Goal: Check status: Check status

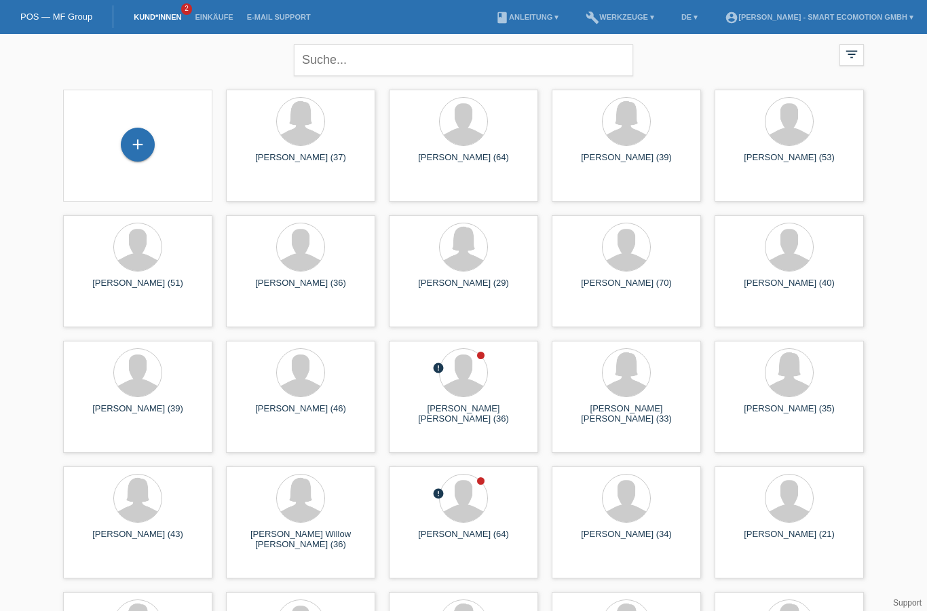
click at [162, 14] on link "Kund*innen" at bounding box center [157, 17] width 61 height 8
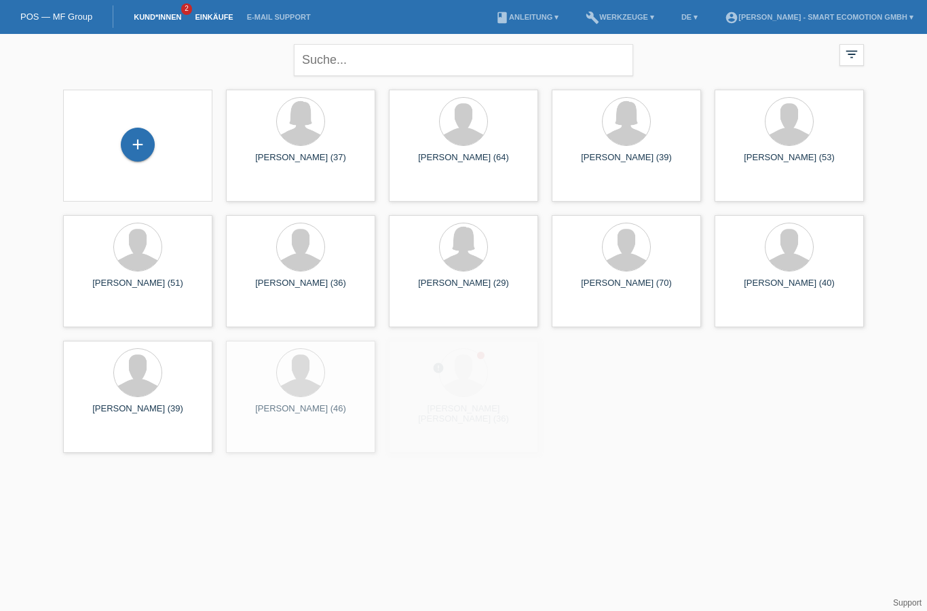
click at [219, 18] on link "Einkäufe" at bounding box center [214, 17] width 52 height 8
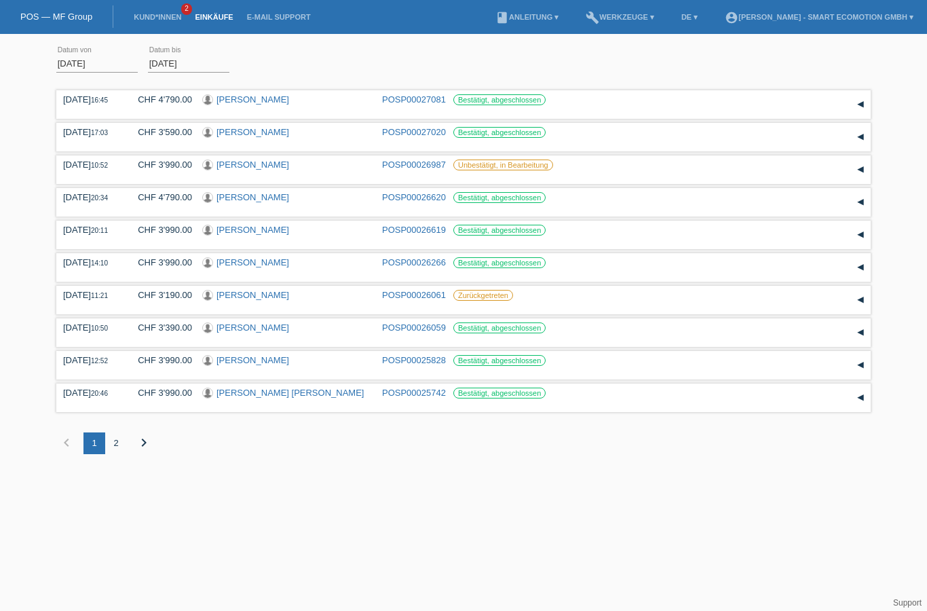
click at [98, 64] on input "01.08.2025" at bounding box center [96, 63] width 81 height 17
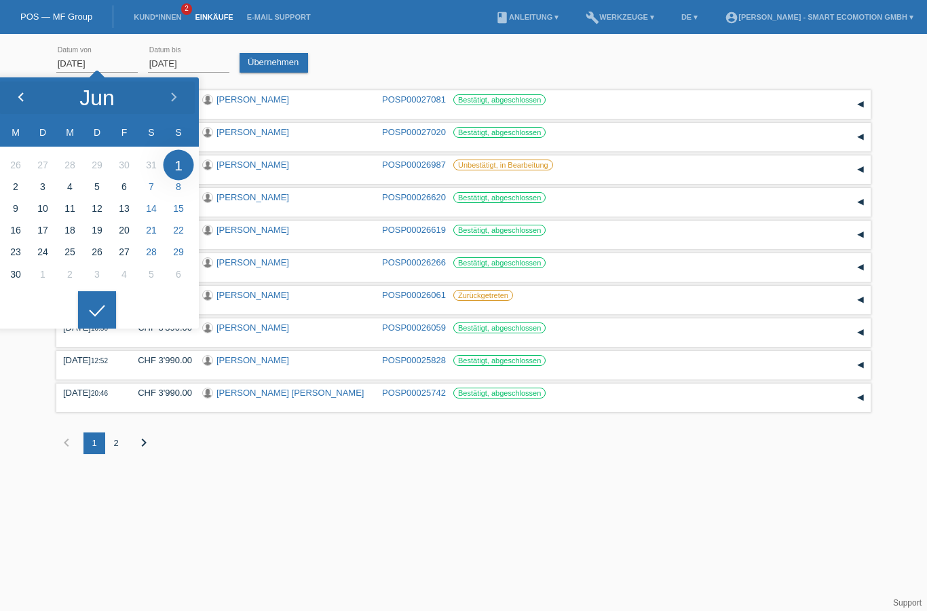
click at [5, 92] on div at bounding box center [20, 97] width 51 height 41
click at [8, 92] on div at bounding box center [20, 97] width 51 height 41
click at [9, 91] on div at bounding box center [20, 97] width 51 height 41
click at [6, 86] on div at bounding box center [20, 97] width 51 height 41
type input "01.02.2025"
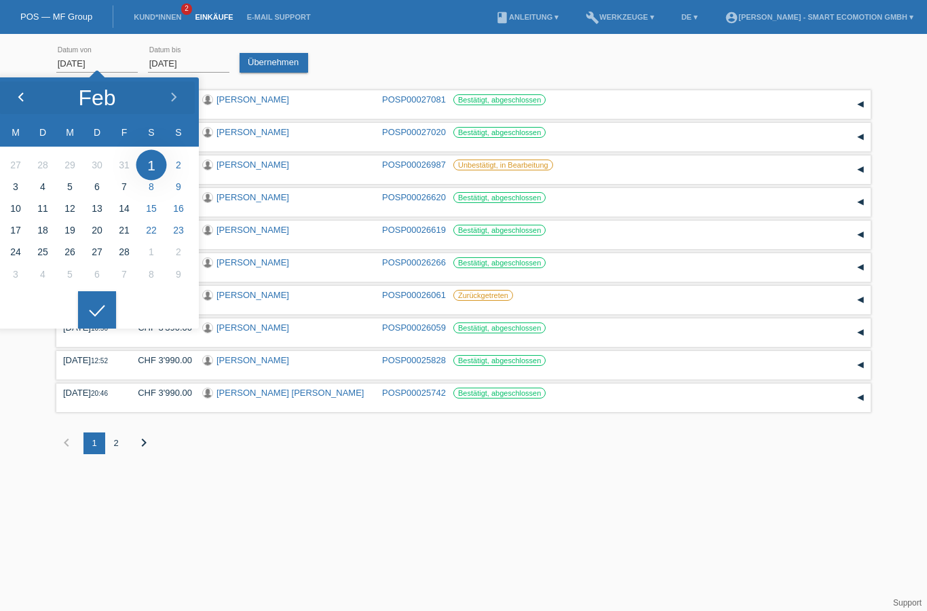
click at [10, 95] on div at bounding box center [20, 97] width 51 height 41
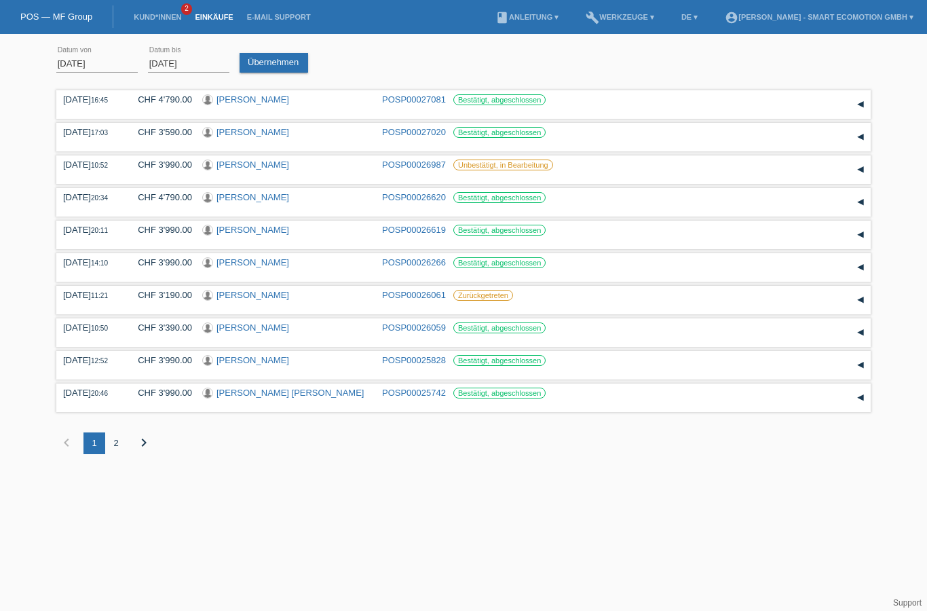
click at [105, 301] on div "04.09.2025 16:45 CHF 4'790.00 Bianca Pereira Costa POSP00027081 Datum" at bounding box center [463, 281] width 815 height 388
click at [280, 59] on link "Übernehmen" at bounding box center [274, 63] width 69 height 20
click at [171, 451] on icon "chevron_right" at bounding box center [165, 442] width 16 height 16
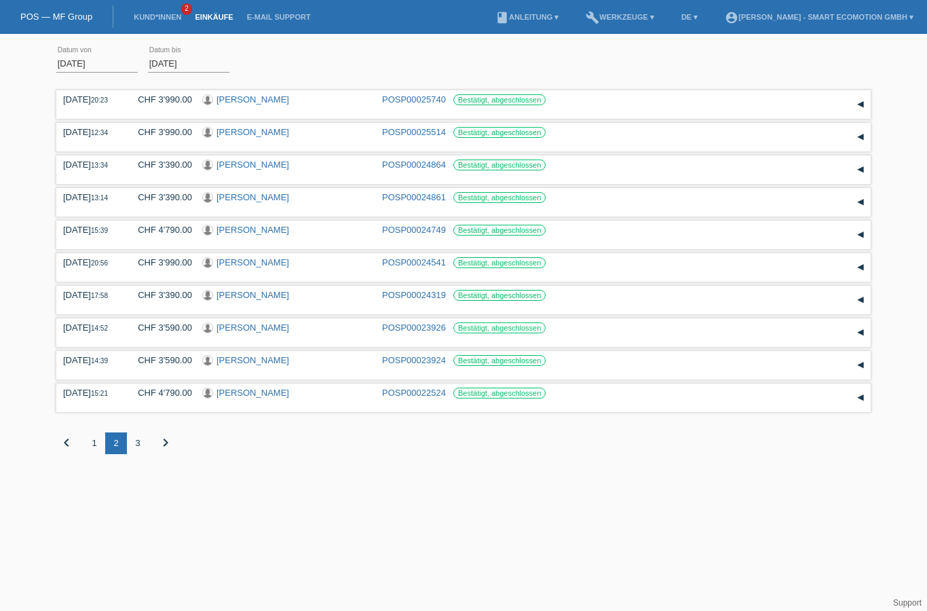
click at [136, 454] on div "3" at bounding box center [138, 443] width 22 height 22
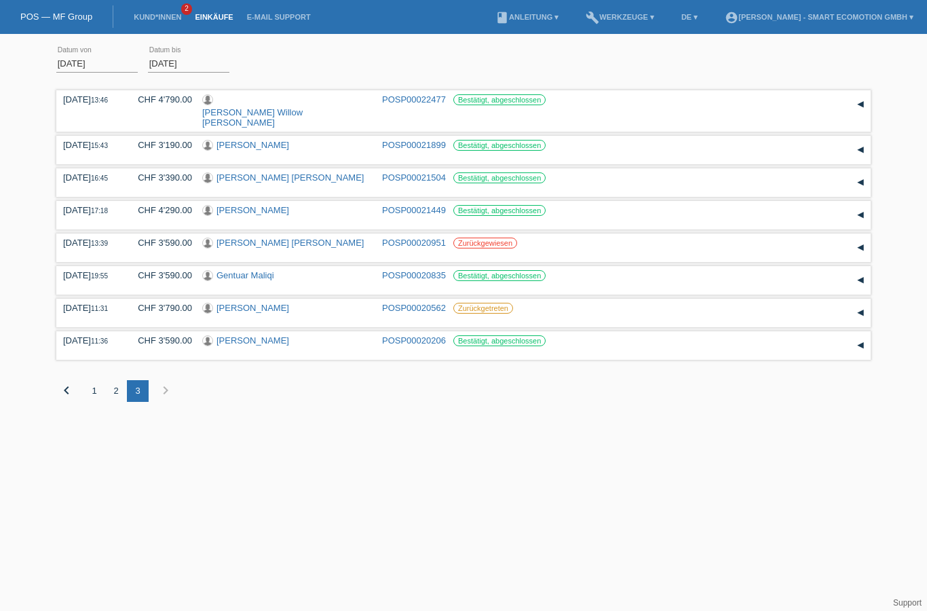
click at [128, 396] on div "3" at bounding box center [138, 391] width 22 height 22
click at [370, 422] on html "POS — MF Group Kund*innen 2 Einkäufe E-Mail Support menu account_circle" at bounding box center [463, 211] width 927 height 422
click at [115, 401] on div "2" at bounding box center [116, 391] width 22 height 22
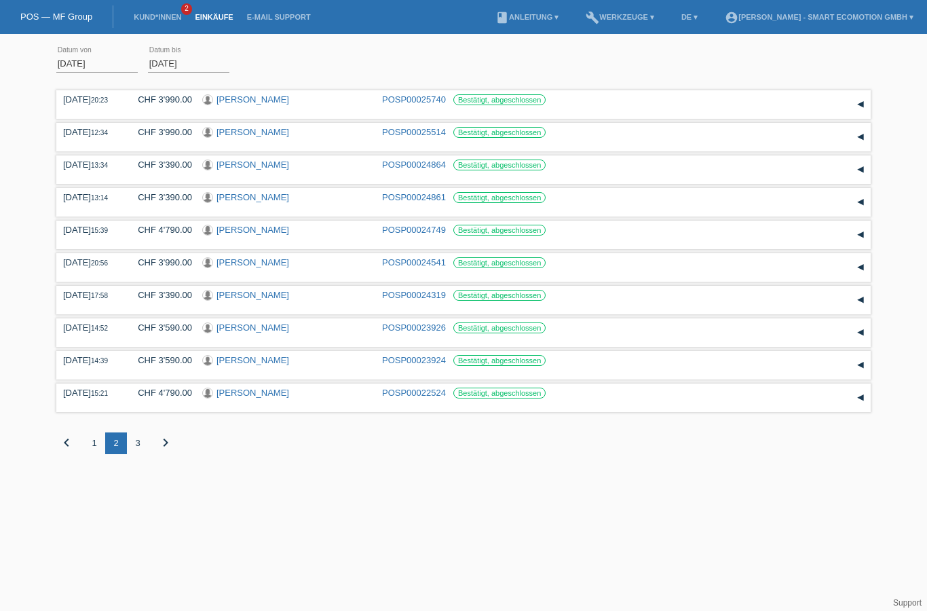
click at [103, 454] on div "1" at bounding box center [94, 443] width 22 height 22
click at [118, 454] on div "2" at bounding box center [116, 443] width 22 height 22
click at [97, 454] on div "1" at bounding box center [94, 443] width 22 height 22
